Goal: Information Seeking & Learning: Compare options

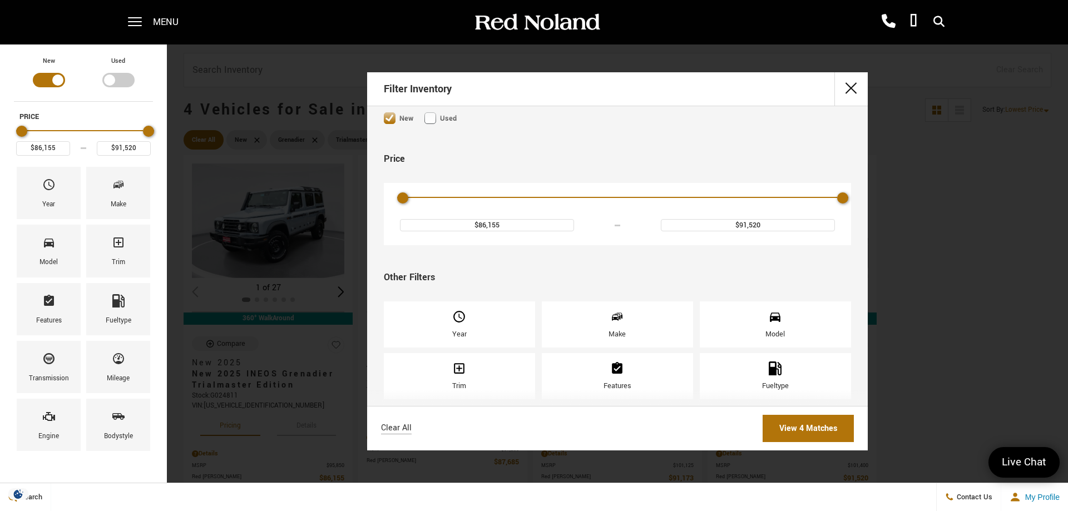
scroll to position [120, 0]
click at [559, 332] on span "Features" at bounding box center [617, 371] width 14 height 19
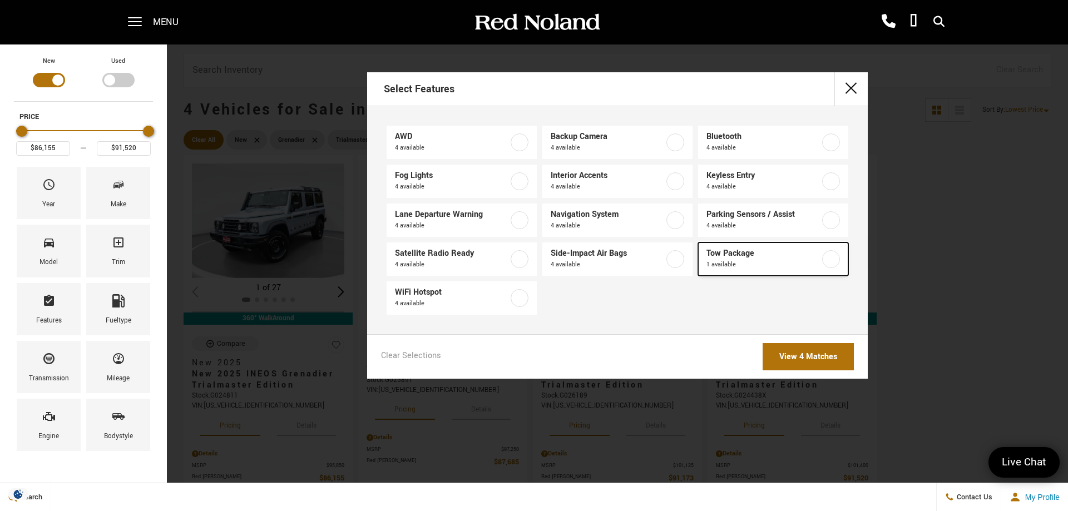
click at [559, 259] on label at bounding box center [831, 259] width 18 height 18
type input "$86,155"
checkbox input "true"
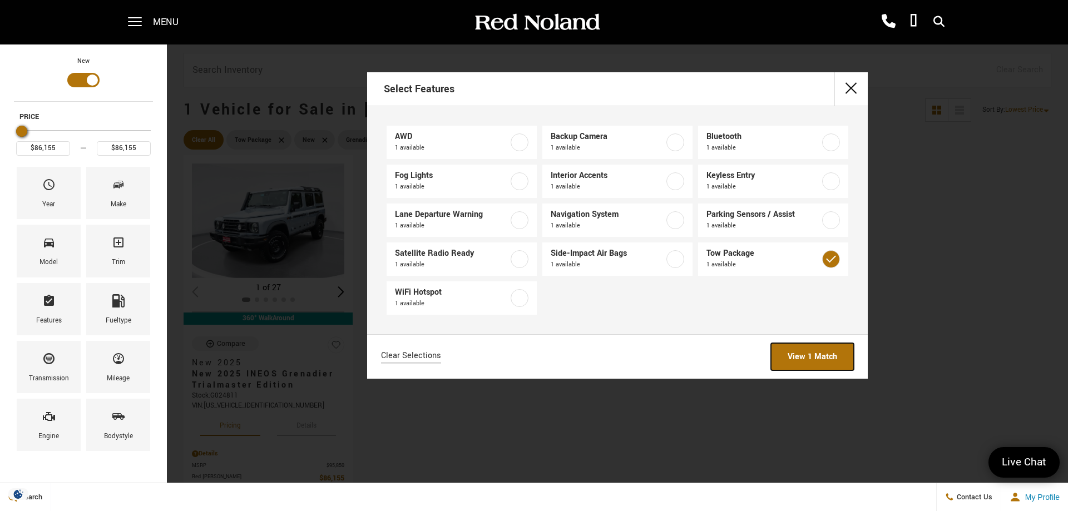
click at [559, 332] on link "View 1 Match" at bounding box center [812, 356] width 83 height 27
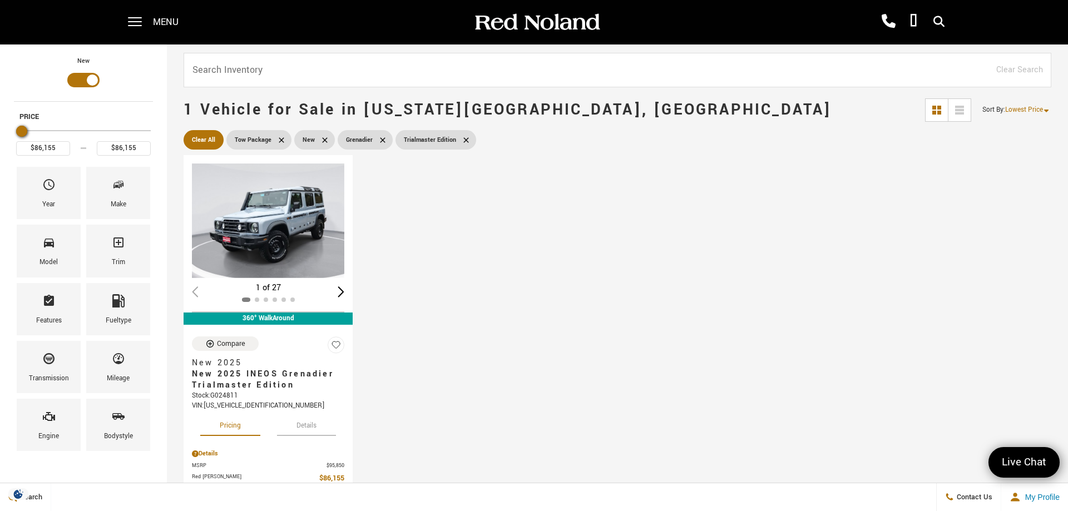
scroll to position [57, 0]
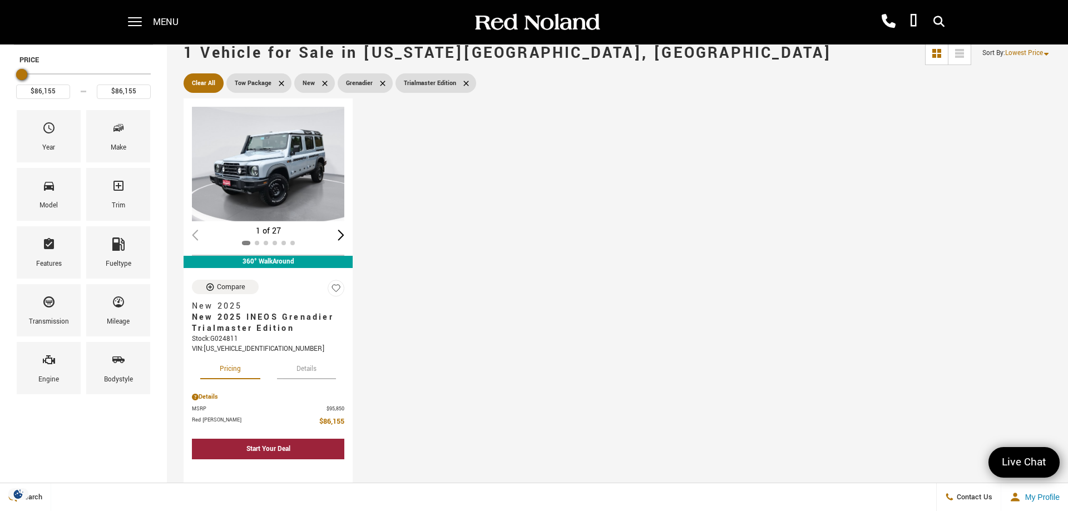
click at [559, 196] on div "Loading... (27) View All Photos 1 of 27 360° WalkAround Compare New 2025 New 20…" at bounding box center [618, 296] width 874 height 401
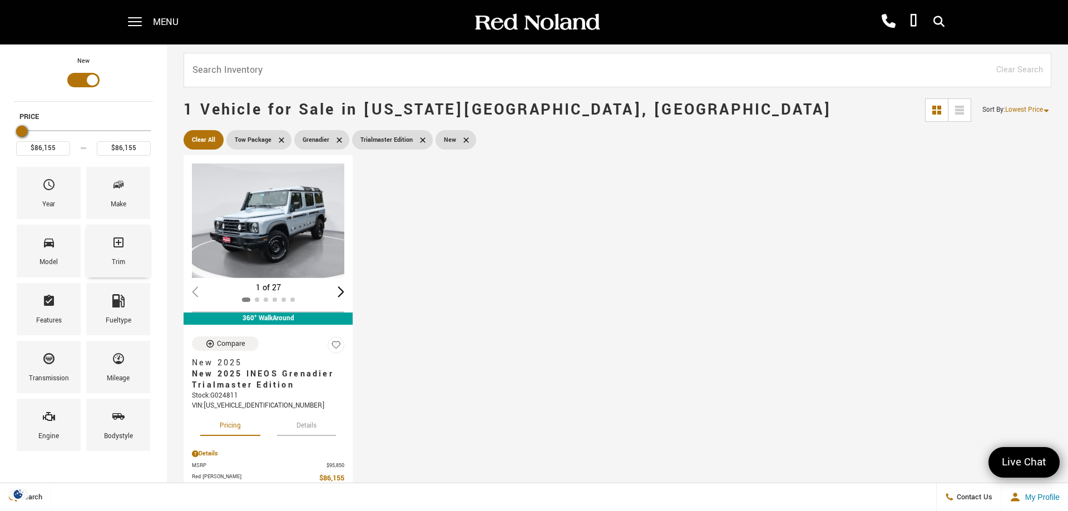
click at [114, 247] on icon "Trim" at bounding box center [118, 242] width 13 height 13
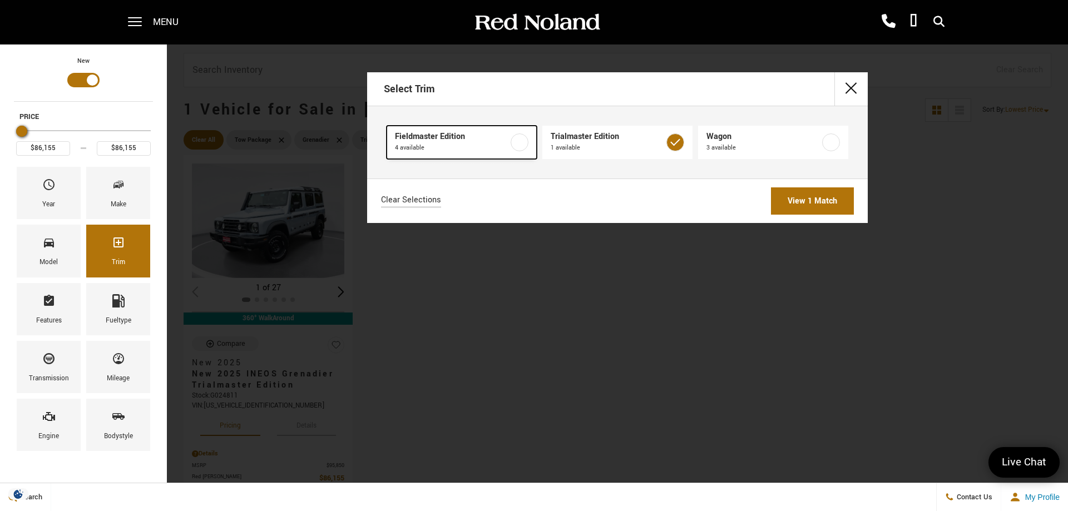
click at [495, 135] on span "Fieldmaster Edition" at bounding box center [452, 136] width 114 height 11
type input "$85,998"
type input "$86,763"
checkbox input "true"
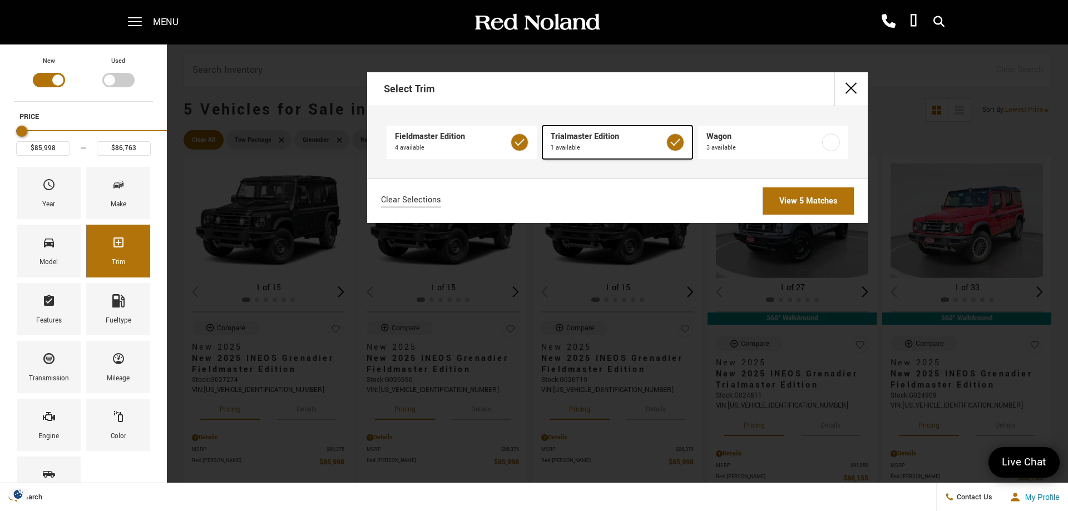
click at [559, 142] on label at bounding box center [676, 143] width 18 height 18
checkbox input "false"
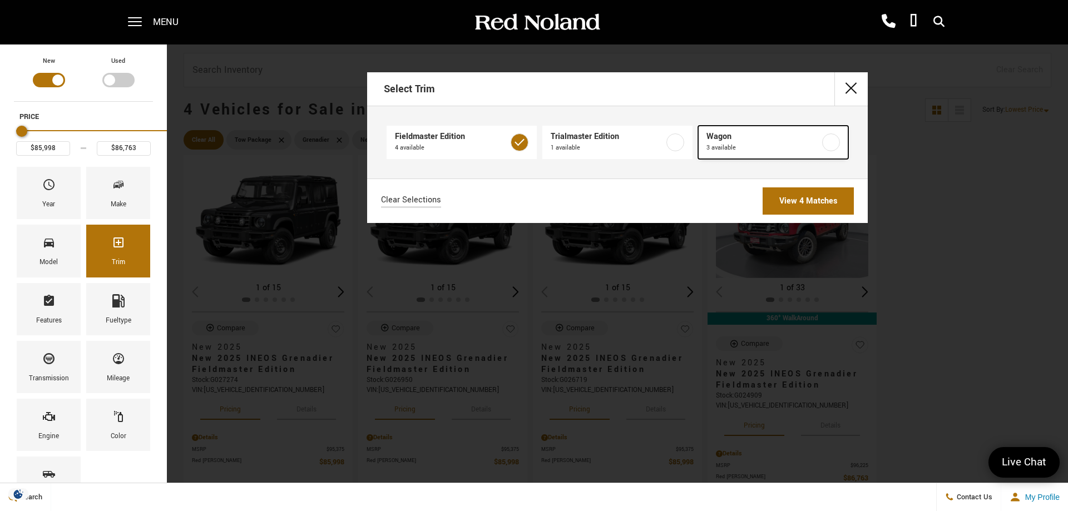
click at [559, 143] on label at bounding box center [831, 143] width 18 height 18
type input "$80,980"
checkbox input "true"
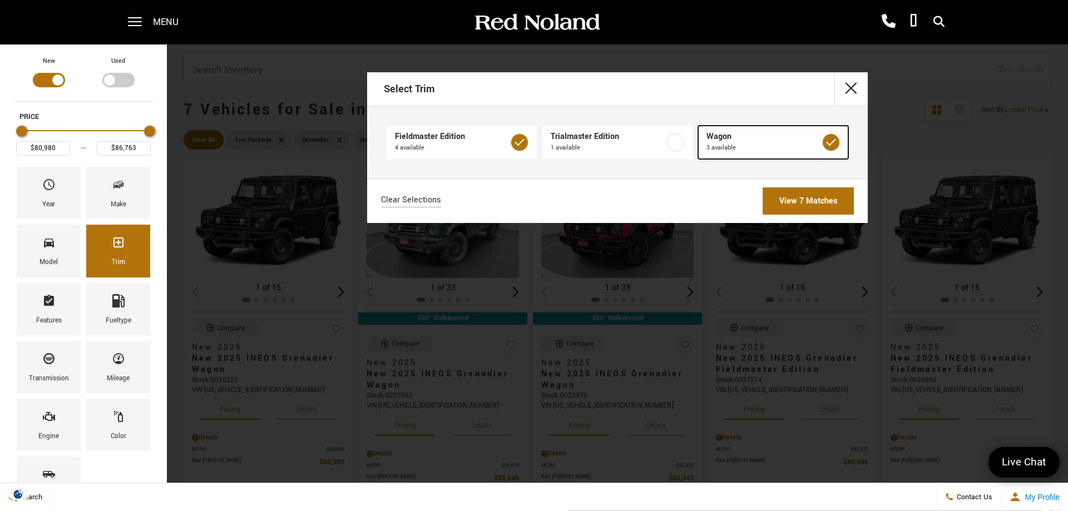
click at [559, 142] on label at bounding box center [831, 143] width 18 height 18
type input "$85,998"
checkbox input "false"
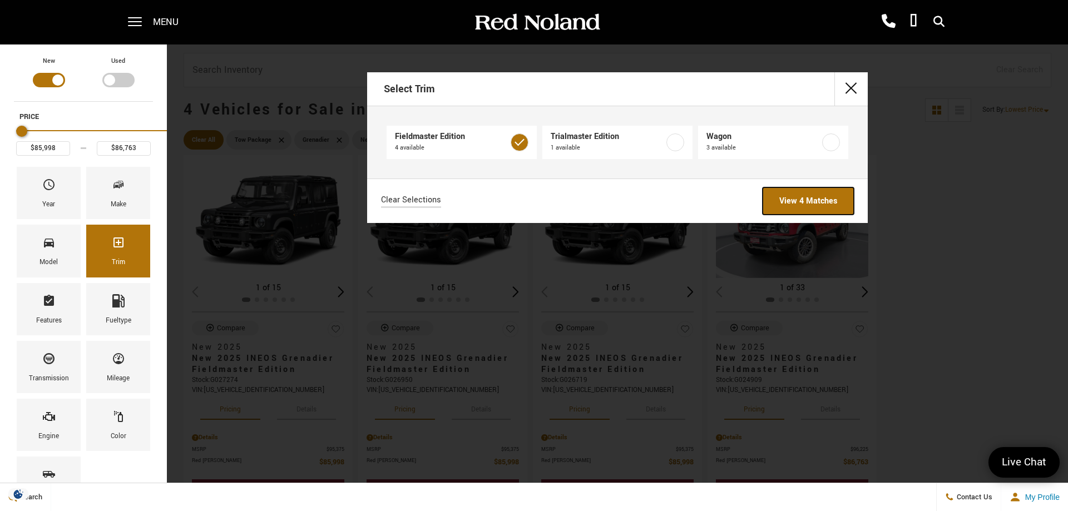
click at [559, 192] on link "View 4 Matches" at bounding box center [808, 201] width 91 height 27
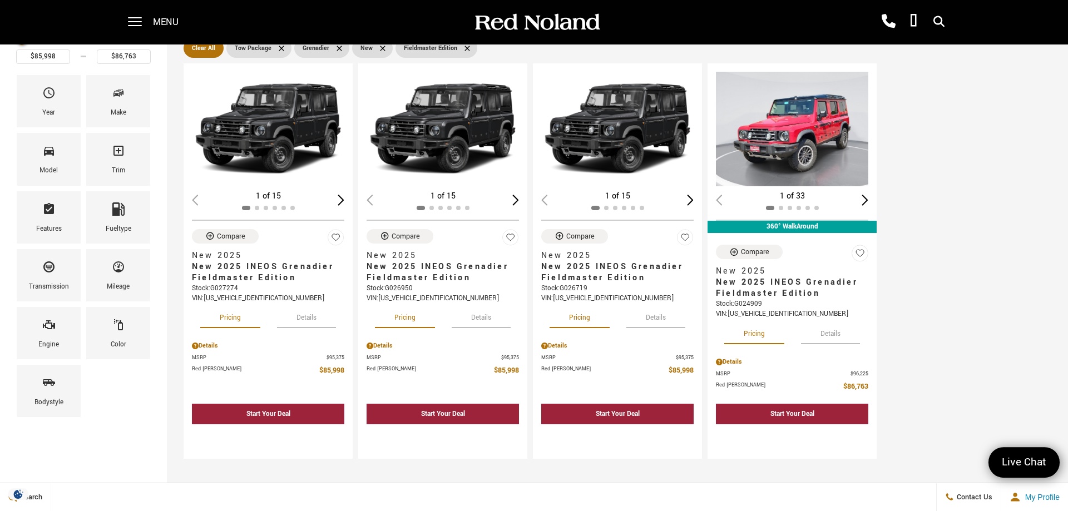
scroll to position [57, 0]
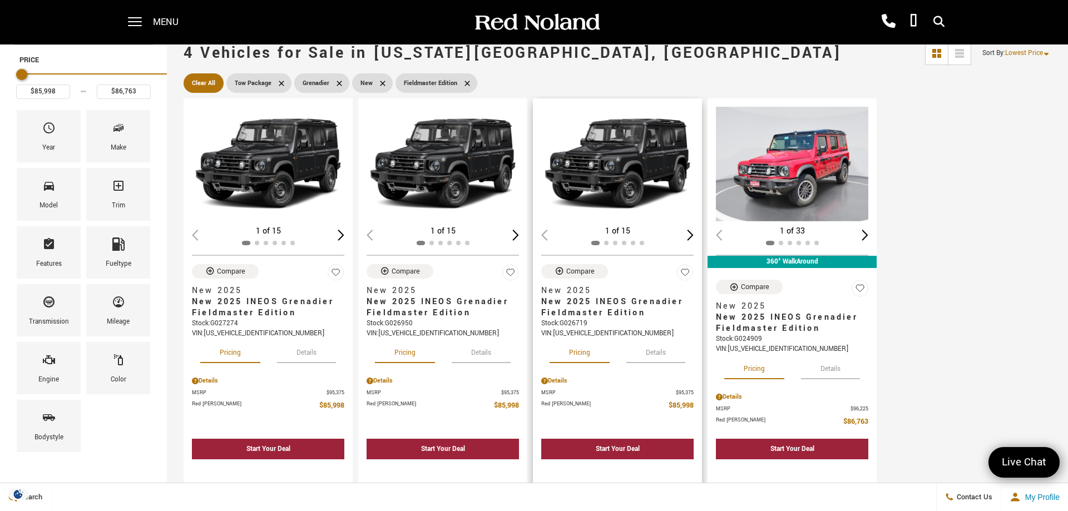
click at [559, 155] on img "1 / 2" at bounding box center [617, 164] width 152 height 115
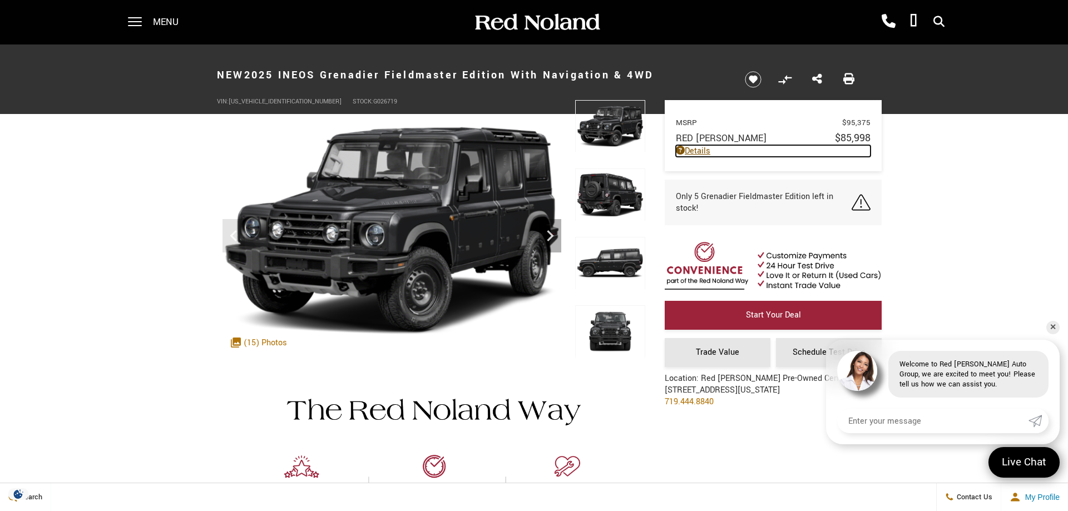
click at [710, 154] on link "Details" at bounding box center [773, 151] width 195 height 12
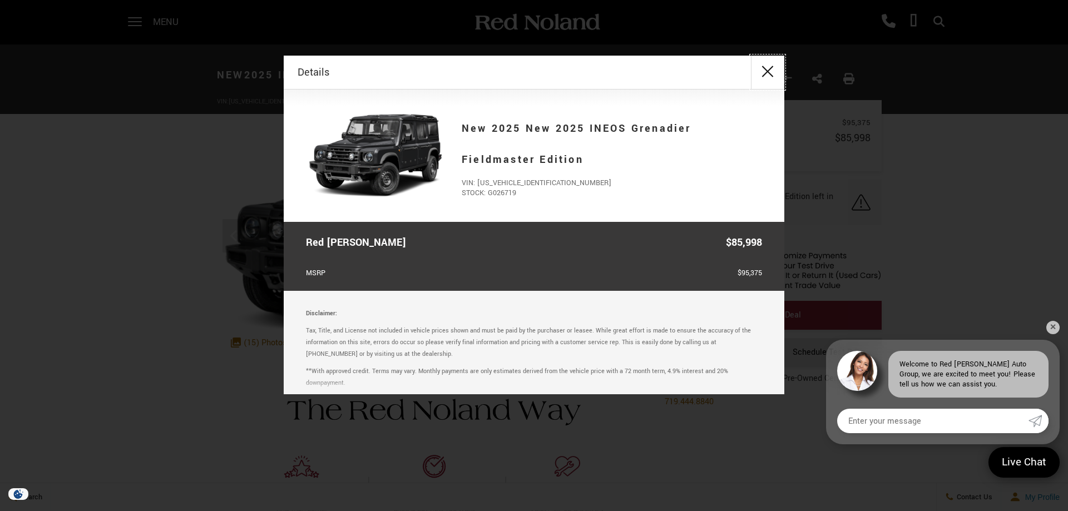
click at [770, 73] on button "close" at bounding box center [767, 72] width 33 height 33
